Goal: Transaction & Acquisition: Purchase product/service

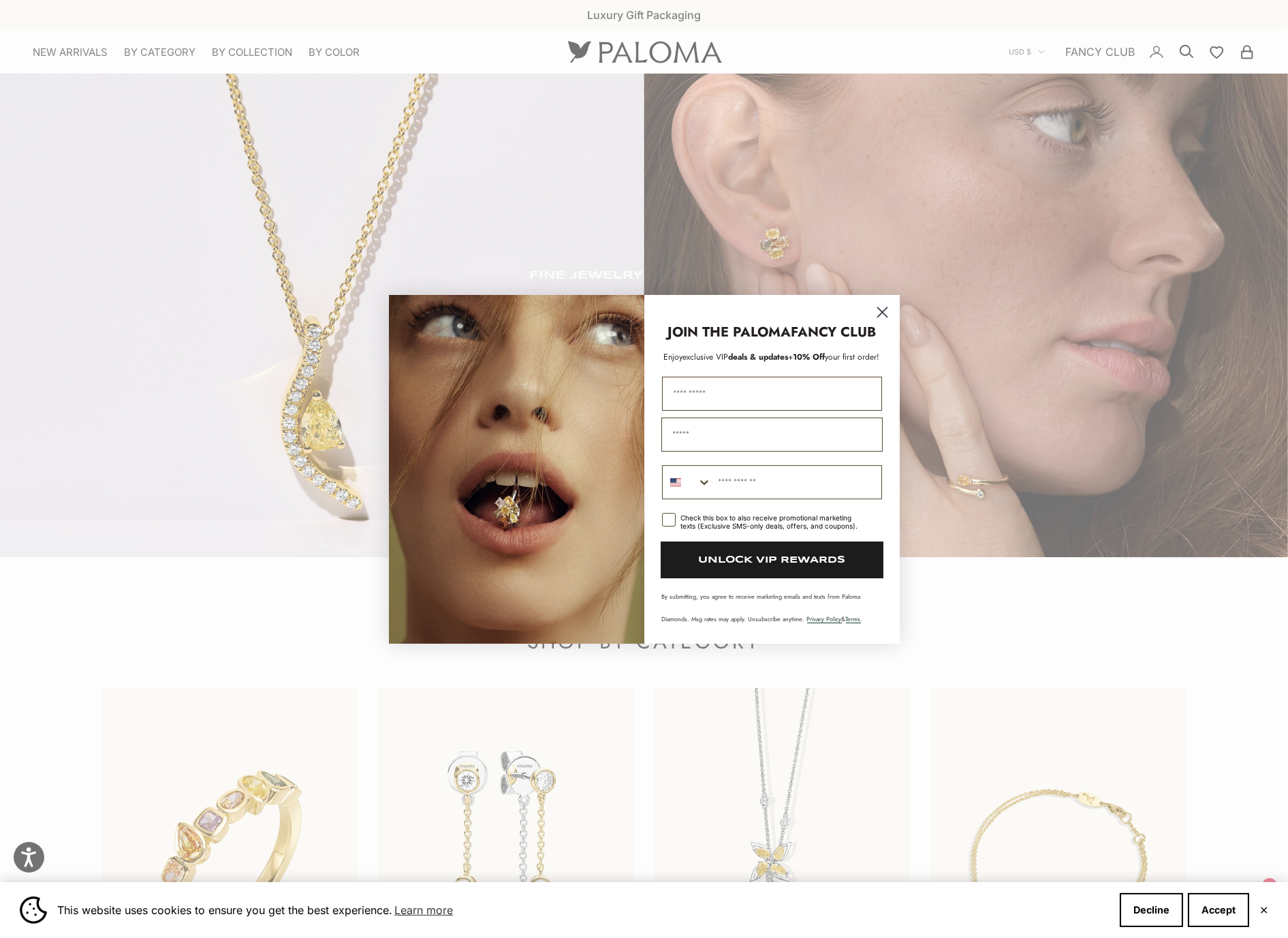
click at [874, 315] on circle "Close dialog" at bounding box center [881, 312] width 22 height 22
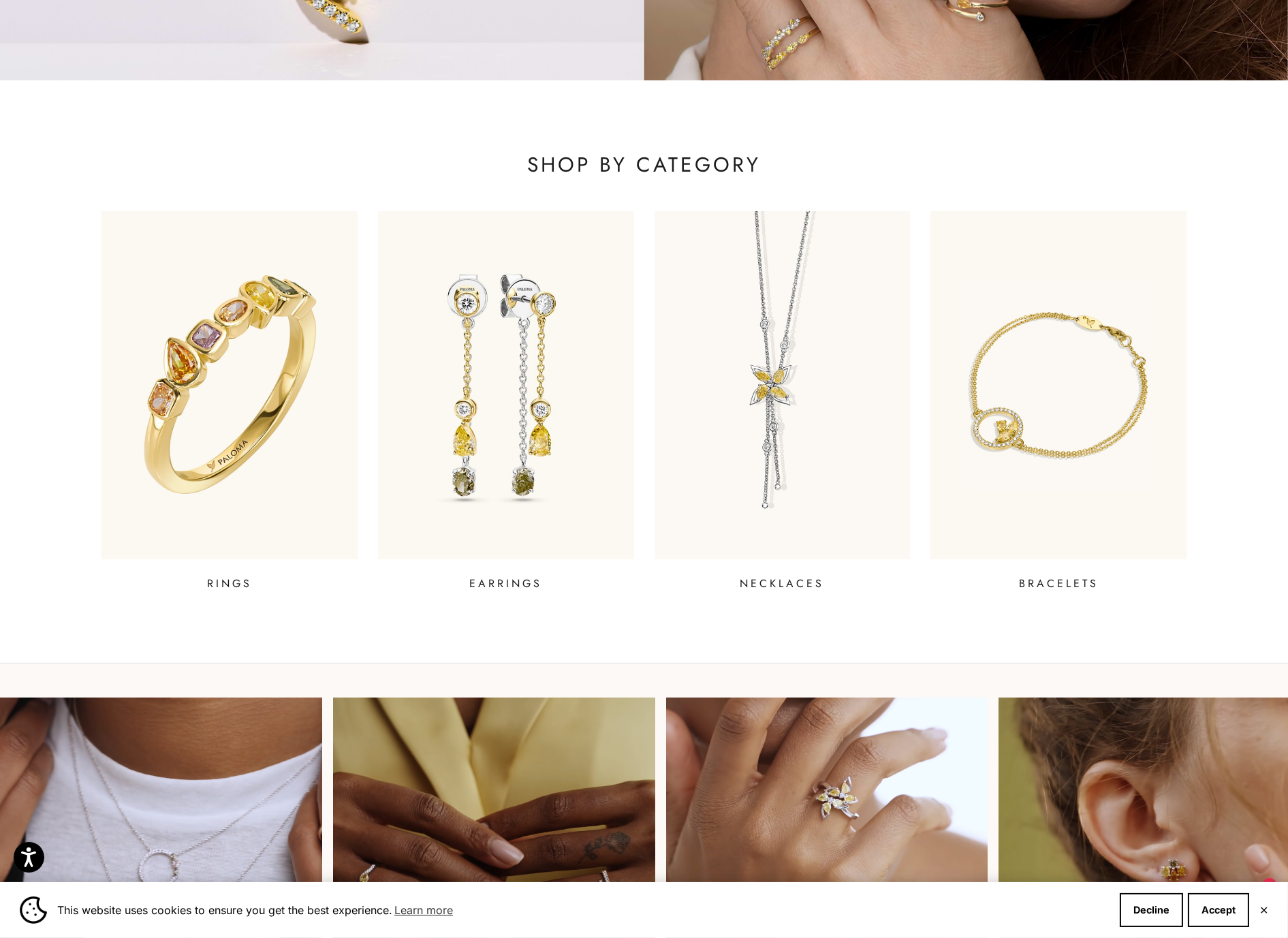
scroll to position [478, 0]
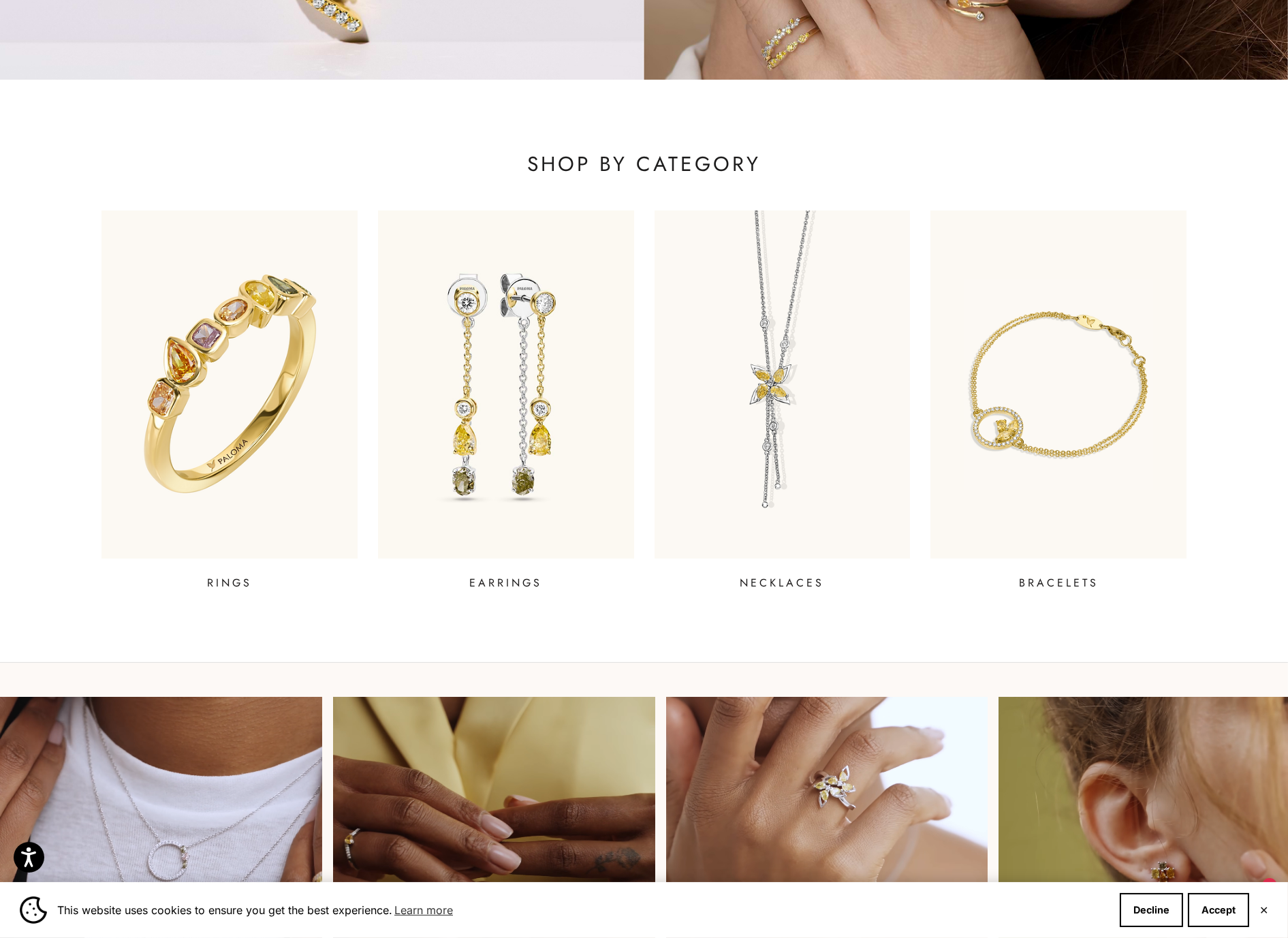
click at [274, 313] on img at bounding box center [229, 384] width 307 height 418
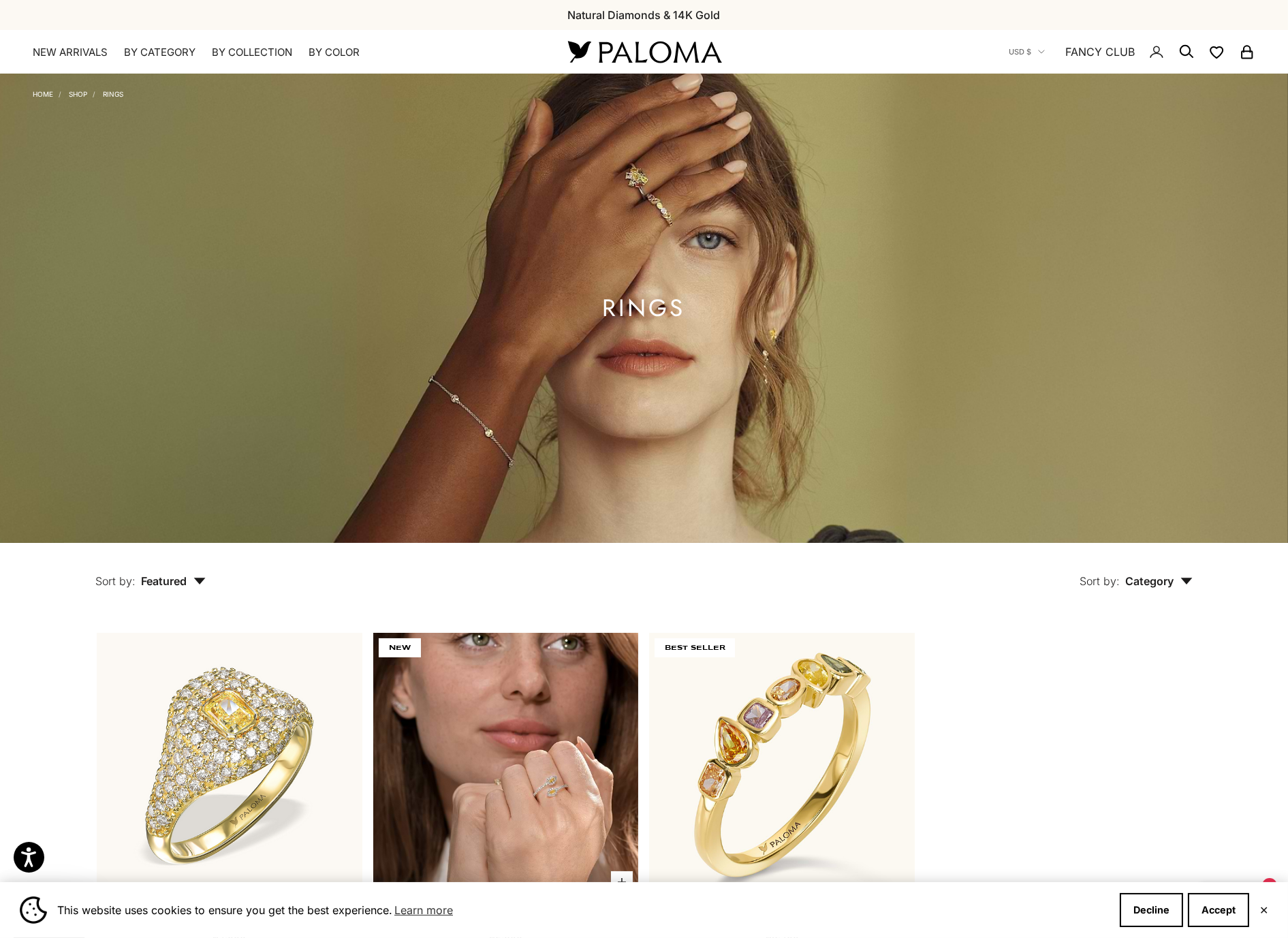
click at [513, 714] on img at bounding box center [506, 765] width 266 height 266
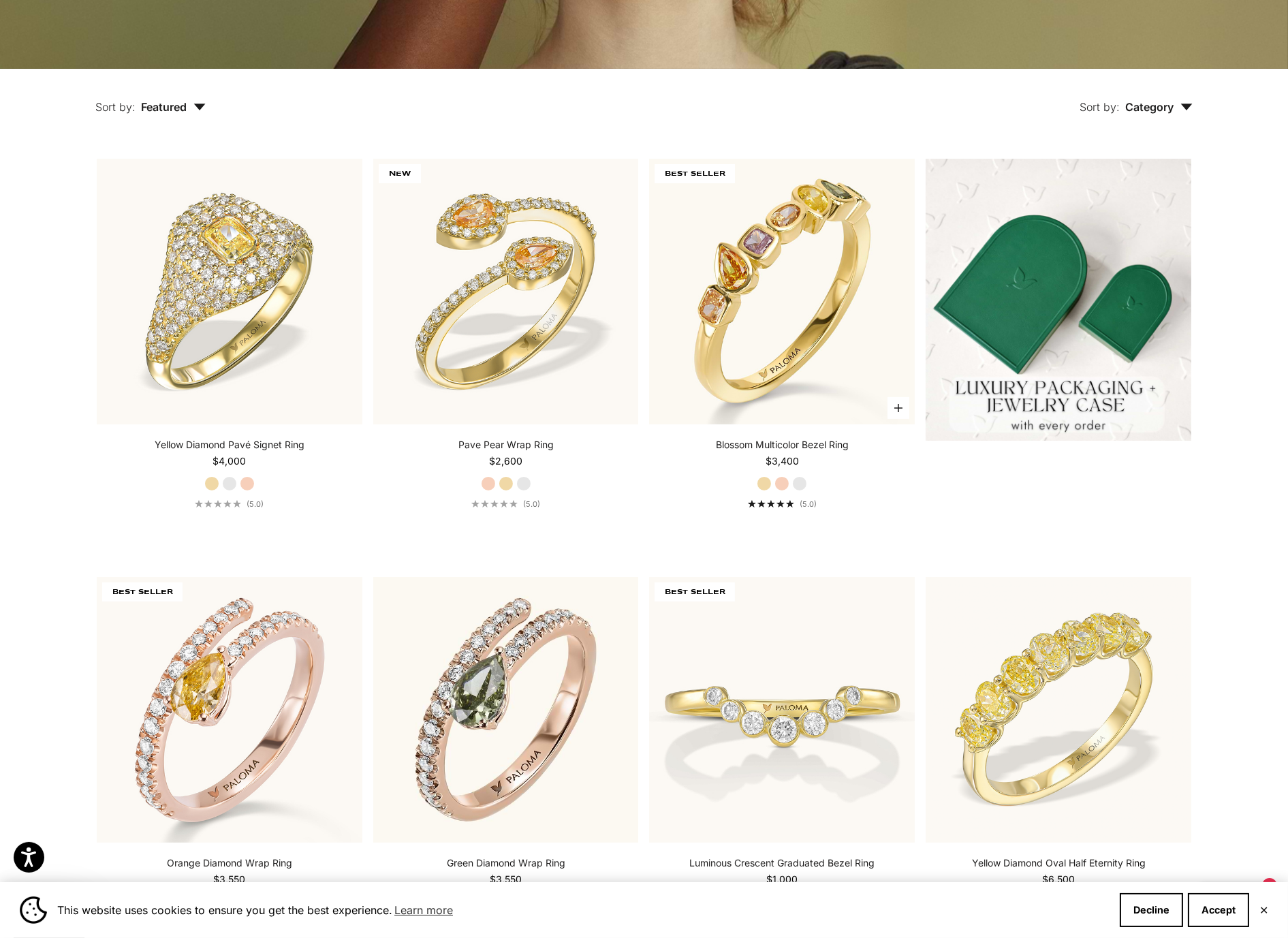
scroll to position [511, 0]
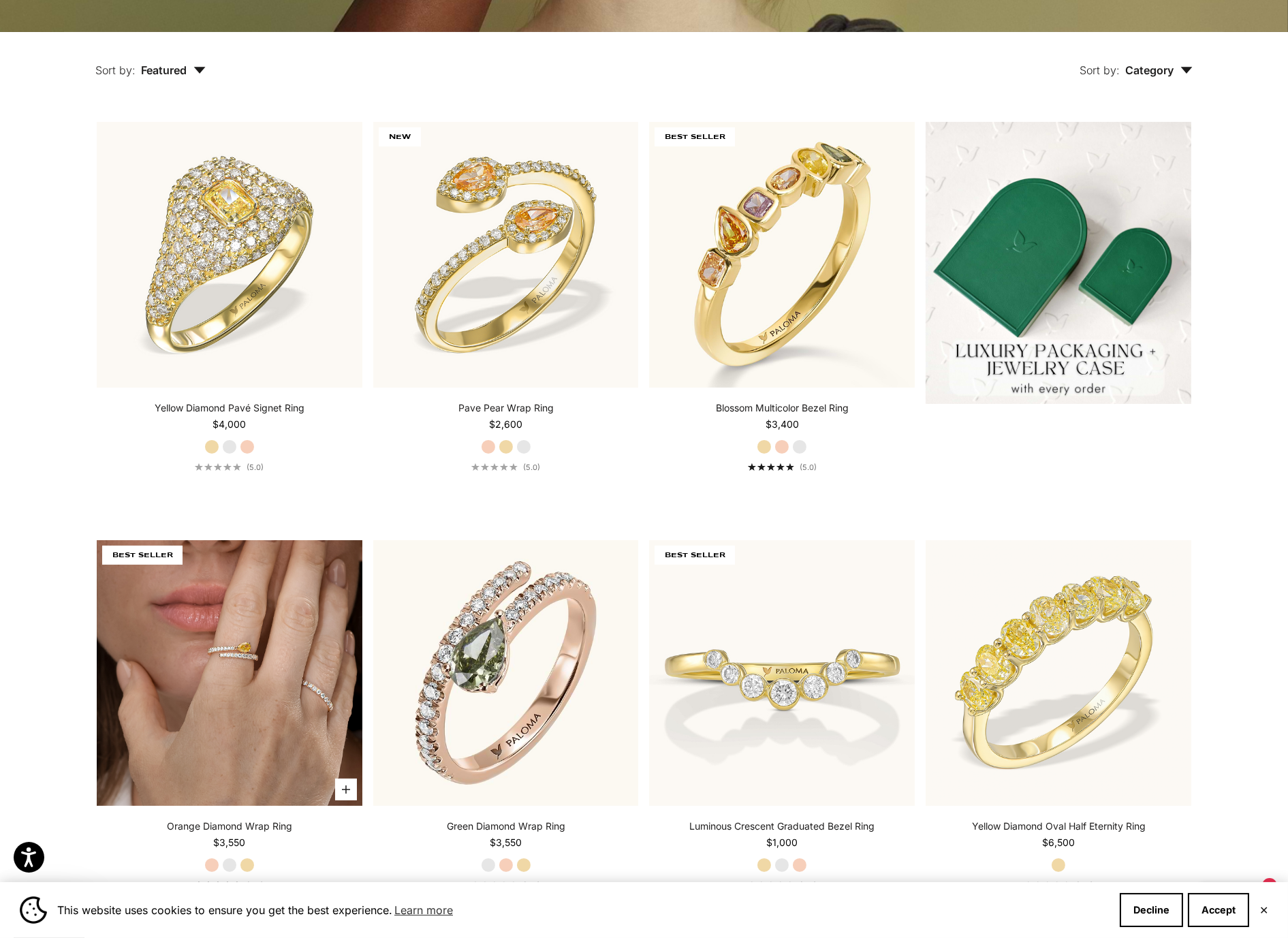
click at [289, 717] on img at bounding box center [229, 673] width 266 height 266
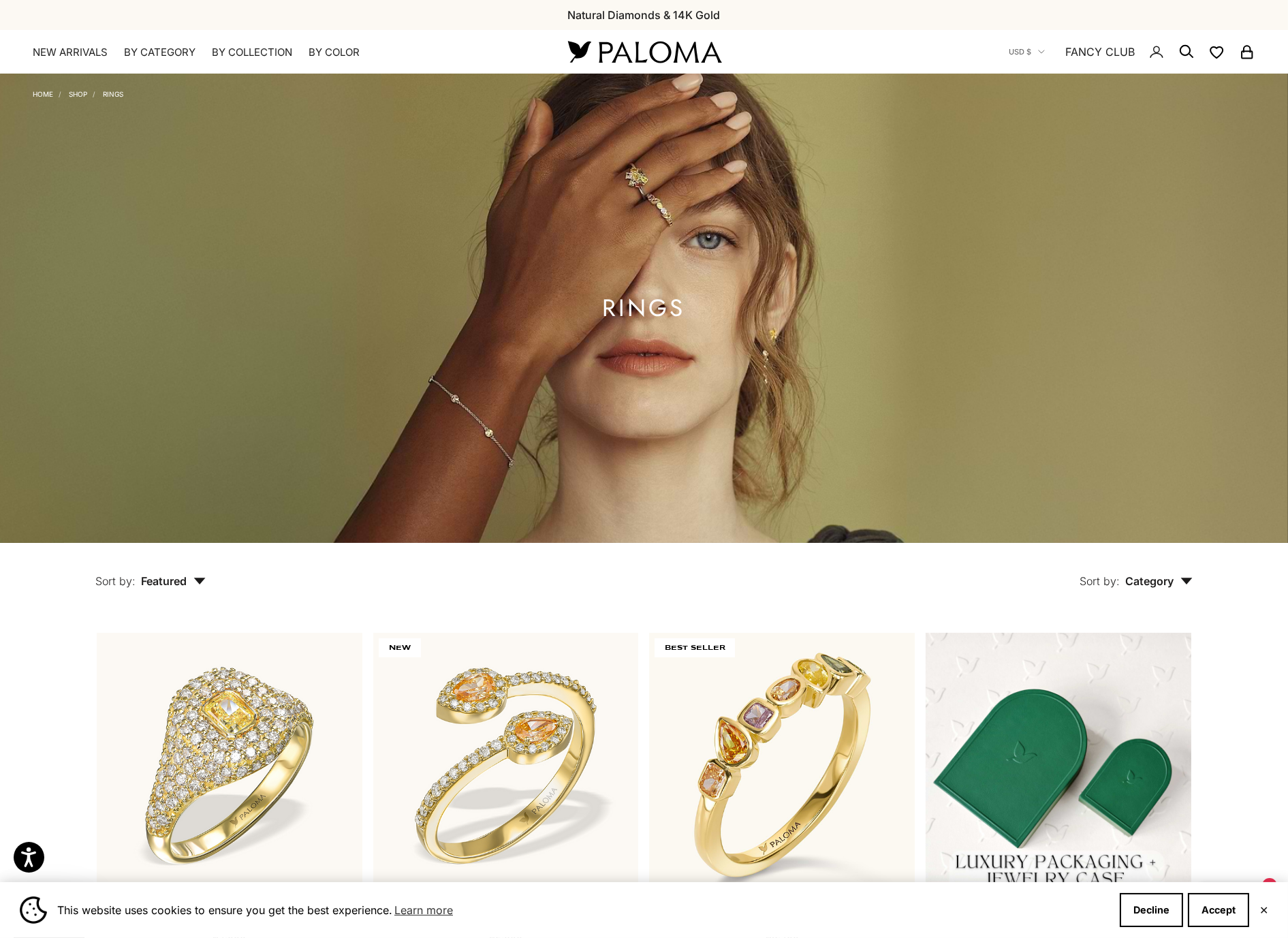
click at [688, 68] on x-header "Paloma Diamonds Open navigation menu Open search NEW ARRIVALS By Category Categ…" at bounding box center [644, 52] width 1288 height 44
click at [699, 37] on x-header "Paloma Diamonds Open navigation menu Open search NEW ARRIVALS By Category Categ…" at bounding box center [644, 52] width 1288 height 44
click at [696, 40] on img at bounding box center [644, 52] width 163 height 29
